Goal: Transaction & Acquisition: Download file/media

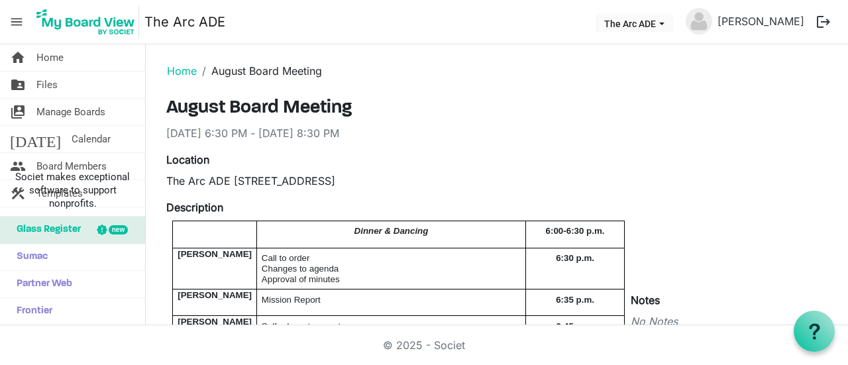
scroll to position [937, 0]
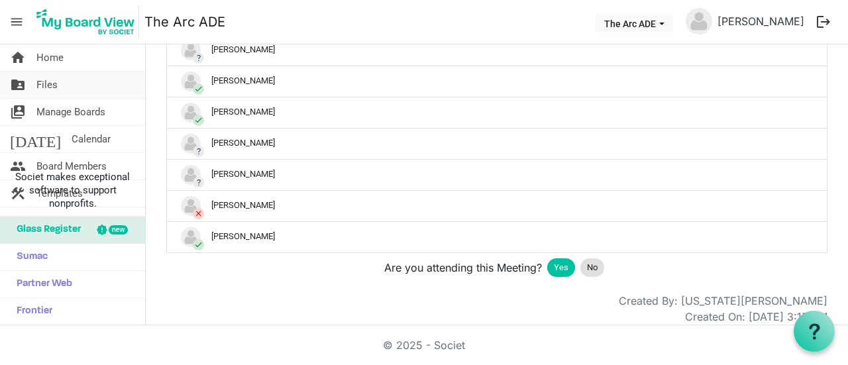
click at [44, 87] on span "Files" at bounding box center [46, 85] width 21 height 26
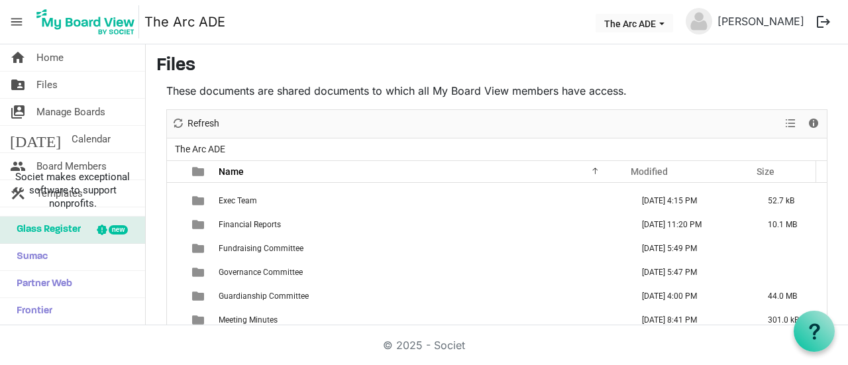
scroll to position [93, 0]
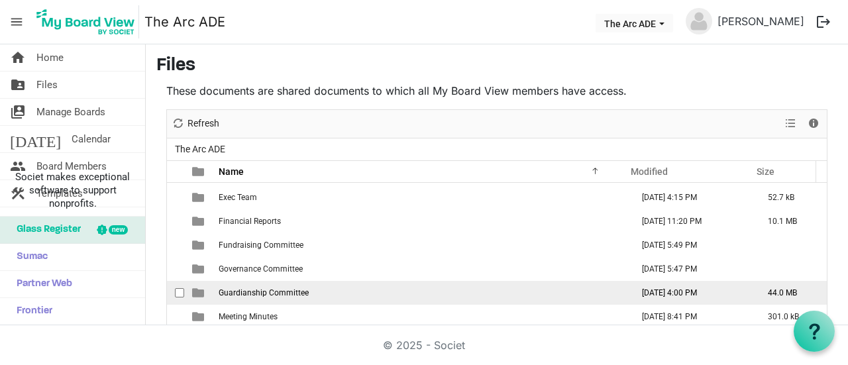
click at [286, 290] on span "Guardianship Committee" at bounding box center [264, 292] width 90 height 9
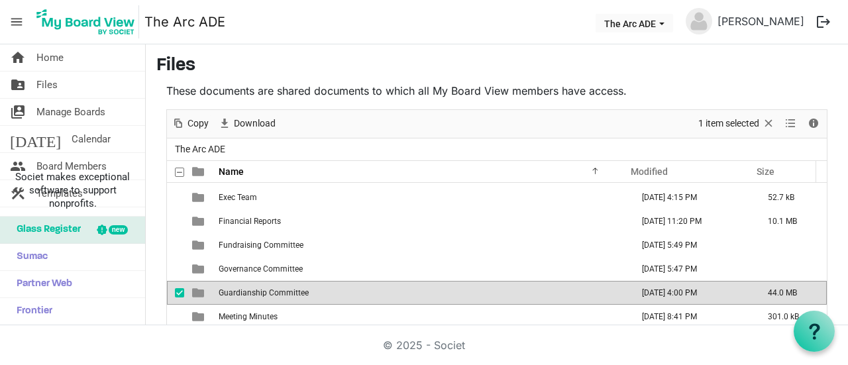
click at [286, 290] on span "Guardianship Committee" at bounding box center [264, 292] width 90 height 9
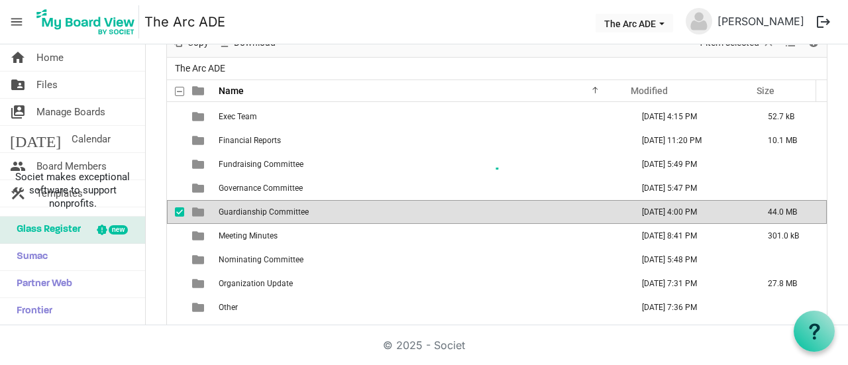
scroll to position [0, 0]
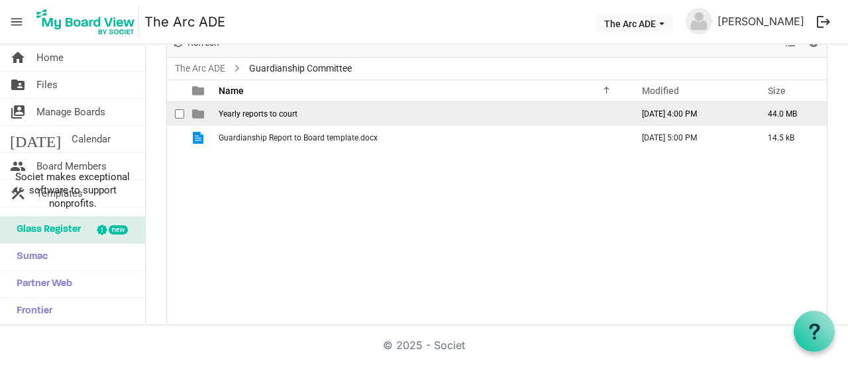
click at [273, 114] on span "Yearly reports to court" at bounding box center [258, 113] width 79 height 9
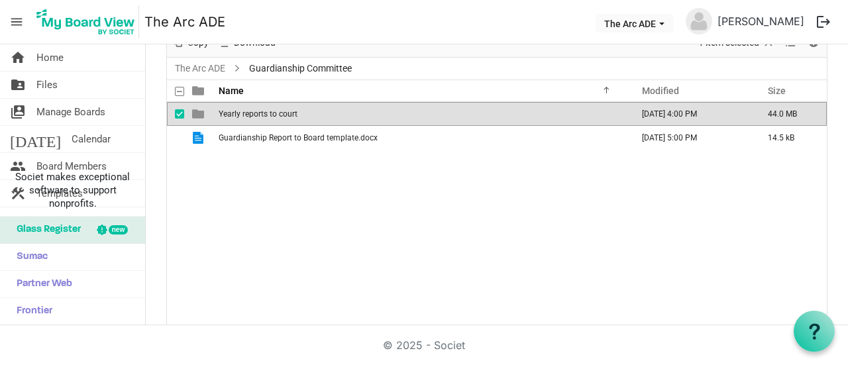
click at [273, 114] on span "Yearly reports to court" at bounding box center [258, 113] width 79 height 9
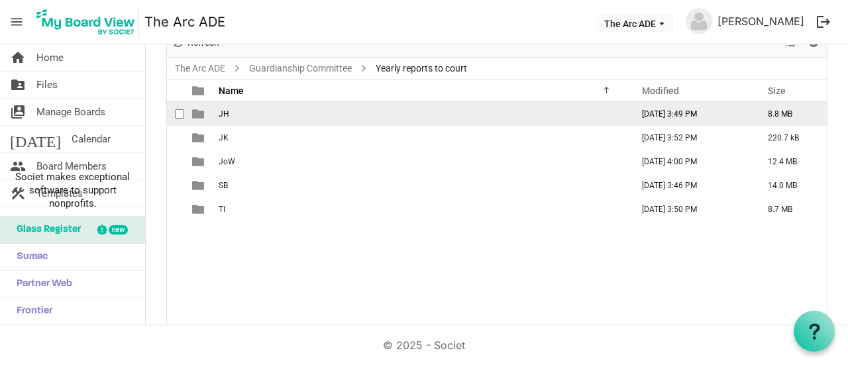
click at [224, 112] on span "JH" at bounding box center [224, 113] width 11 height 9
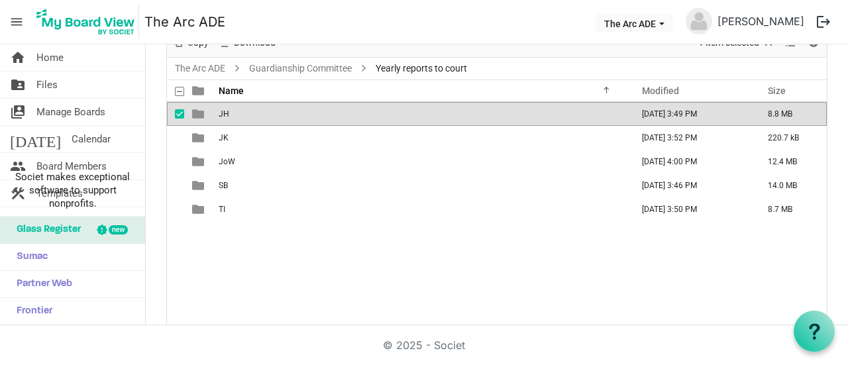
click at [224, 112] on span "JH" at bounding box center [224, 113] width 11 height 9
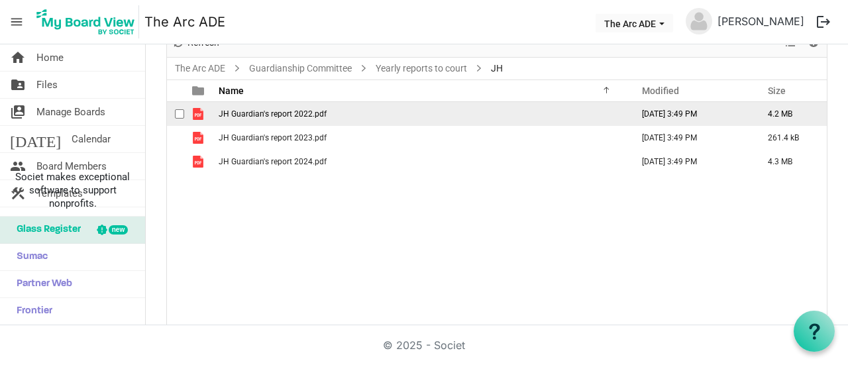
click at [248, 106] on td "JH Guardian's report 2022.pdf" at bounding box center [421, 114] width 413 height 24
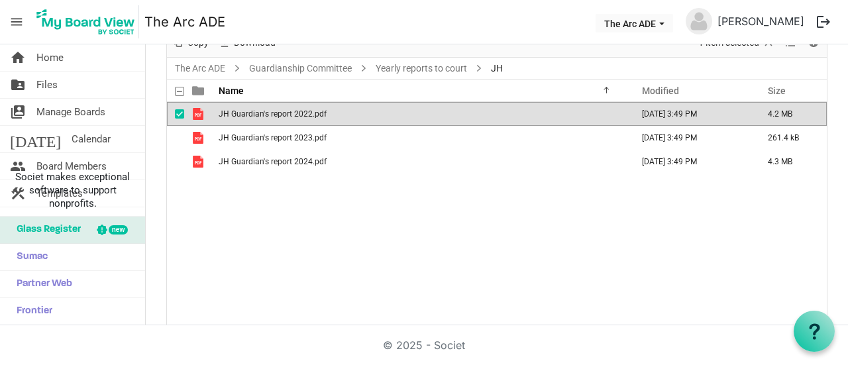
click at [248, 106] on td "JH Guardian's report 2022.pdf" at bounding box center [421, 114] width 413 height 24
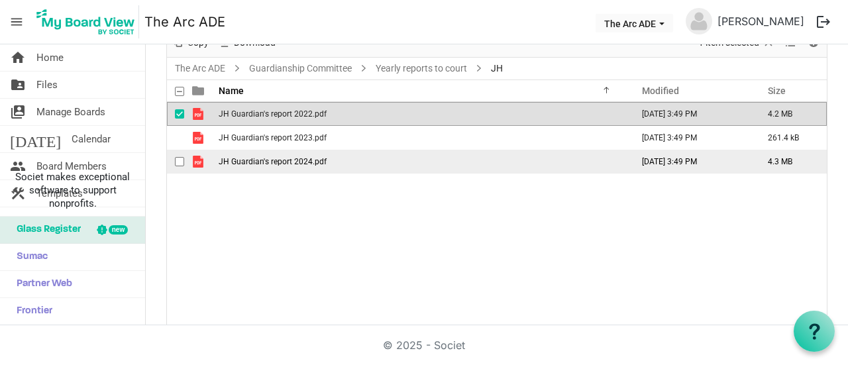
click at [236, 161] on span "JH Guardian's report 2024.pdf" at bounding box center [273, 161] width 108 height 9
